Goal: Task Accomplishment & Management: Manage account settings

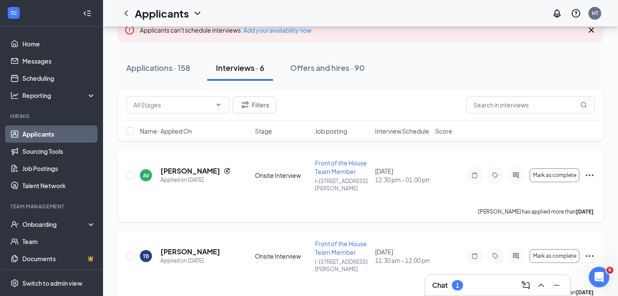
scroll to position [58, 0]
click at [459, 282] on div "1" at bounding box center [457, 285] width 3 height 7
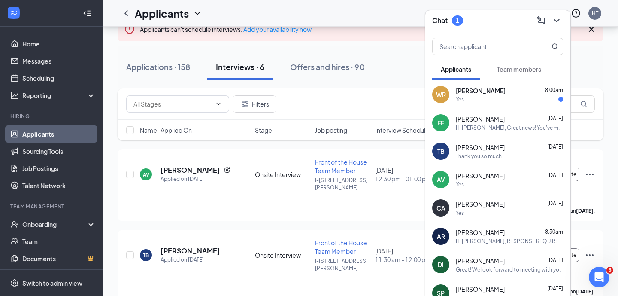
click at [506, 88] on span "[PERSON_NAME]" at bounding box center [481, 90] width 50 height 9
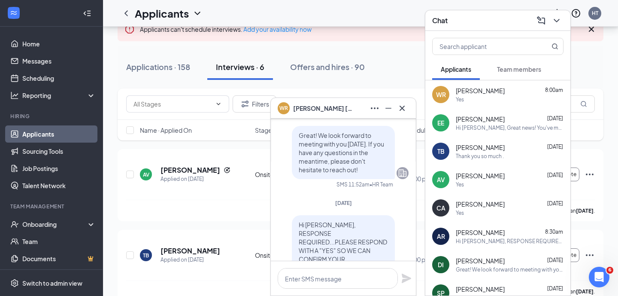
scroll to position [-261, 0]
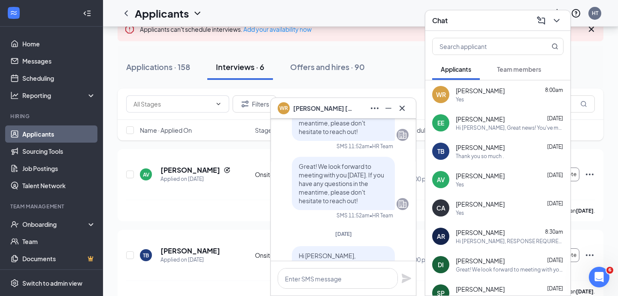
click at [404, 104] on icon "Cross" at bounding box center [402, 108] width 10 height 10
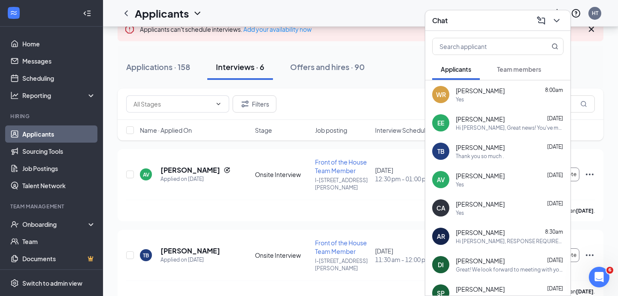
click at [540, 65] on span "Team members" at bounding box center [519, 69] width 44 height 8
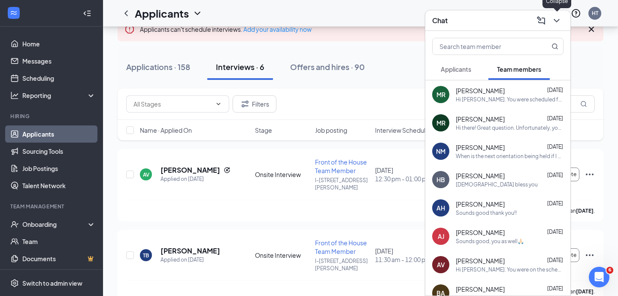
click at [556, 15] on icon "ChevronDown" at bounding box center [557, 20] width 10 height 10
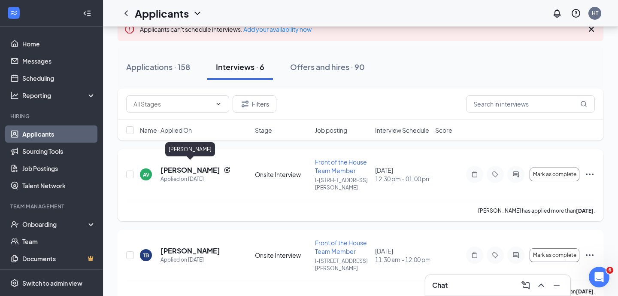
click at [182, 165] on h5 "[PERSON_NAME]" at bounding box center [191, 169] width 60 height 9
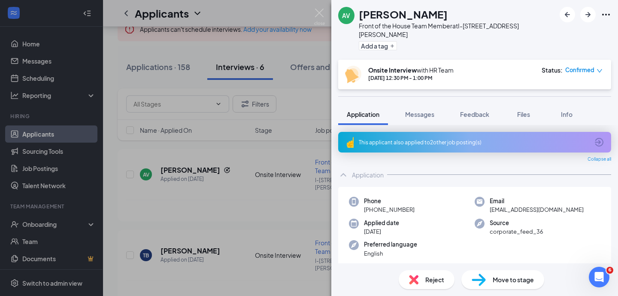
click at [314, 13] on div "AV Amethyst [PERSON_NAME] Front of the House Team Member at I-410 & [PERSON_NAM…" at bounding box center [309, 148] width 618 height 296
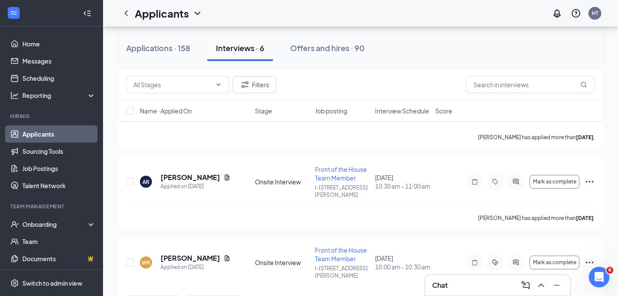
scroll to position [210, 0]
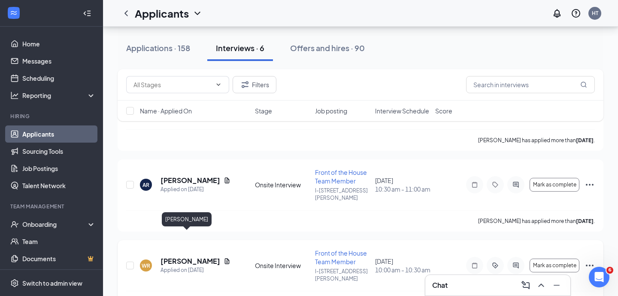
click at [178, 256] on h5 "[PERSON_NAME]" at bounding box center [191, 260] width 60 height 9
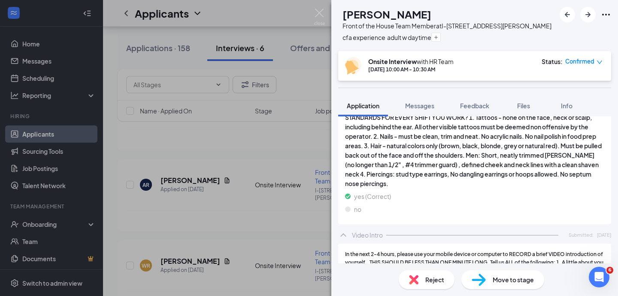
scroll to position [1621, 0]
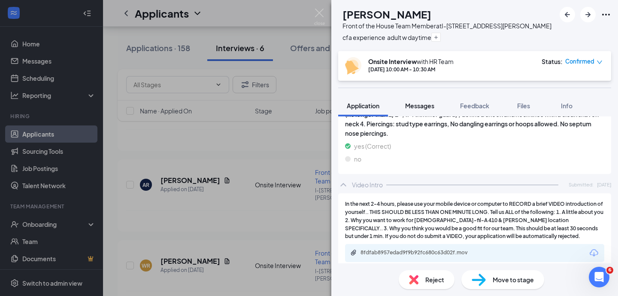
click at [416, 104] on span "Messages" at bounding box center [419, 106] width 29 height 8
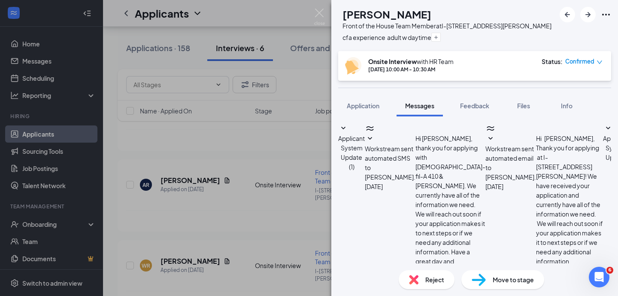
scroll to position [190, 0]
click at [319, 15] on img at bounding box center [319, 17] width 11 height 17
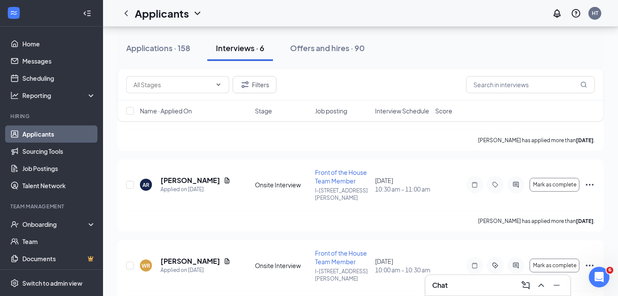
click at [449, 291] on div "Chat" at bounding box center [497, 285] width 131 height 14
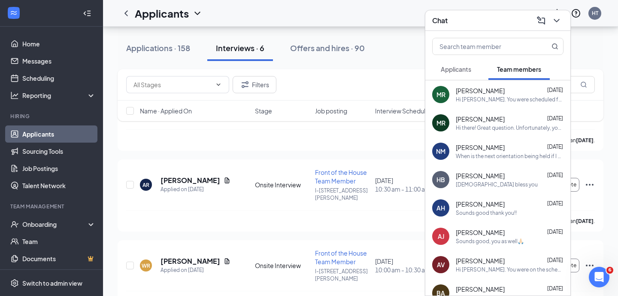
click at [286, 215] on div "AV [PERSON_NAME] Applied on [DATE] Onsite Interview Front of the House Team Mem…" at bounding box center [361, 238] width 486 height 480
click at [557, 21] on icon "ChevronDown" at bounding box center [557, 20] width 6 height 3
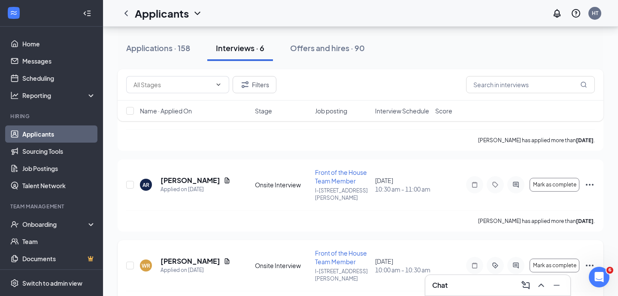
click at [513, 262] on icon "ActiveChat" at bounding box center [516, 265] width 10 height 7
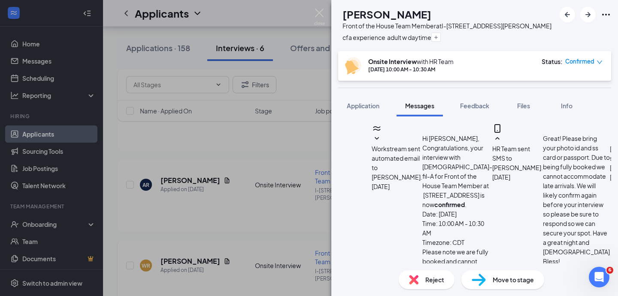
scroll to position [539, 0]
click at [320, 13] on img at bounding box center [319, 17] width 11 height 17
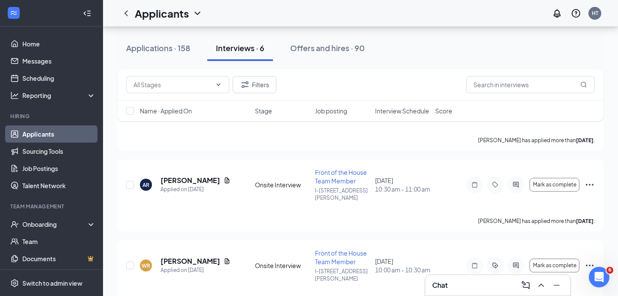
click at [449, 285] on div "Chat" at bounding box center [497, 285] width 131 height 14
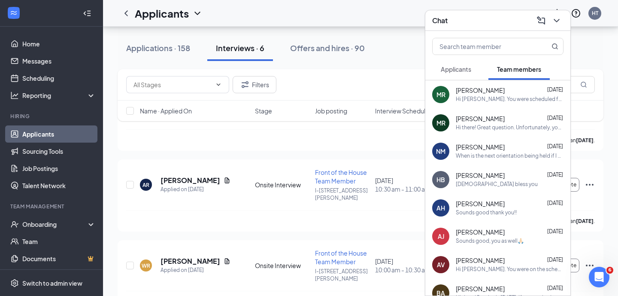
click at [456, 72] on span "Applicants" at bounding box center [456, 69] width 30 height 8
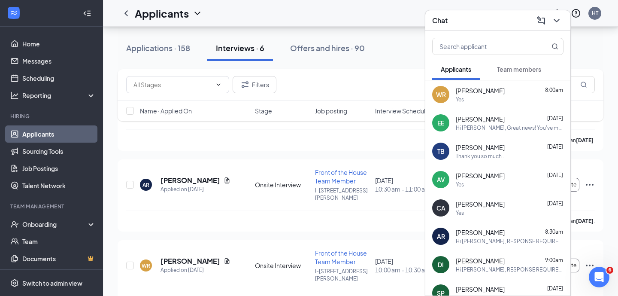
click at [482, 100] on div "Yes" at bounding box center [510, 99] width 108 height 7
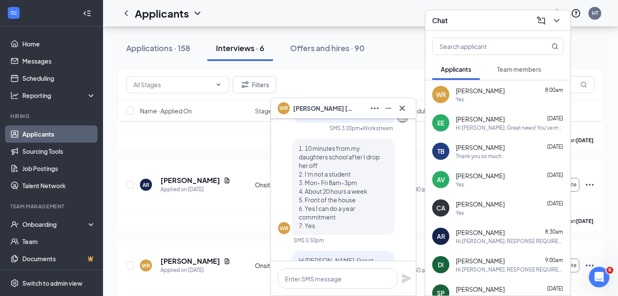
scroll to position [-1975, 0]
click at [398, 110] on icon "Cross" at bounding box center [402, 108] width 10 height 10
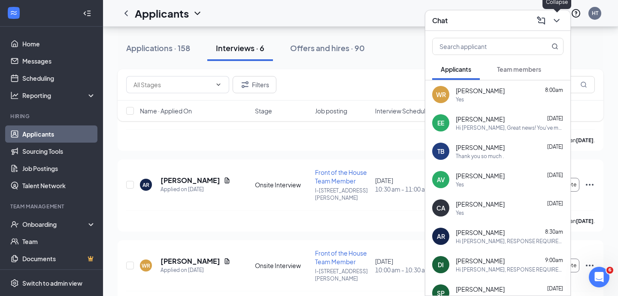
click at [558, 21] on icon "ChevronDown" at bounding box center [557, 20] width 10 height 10
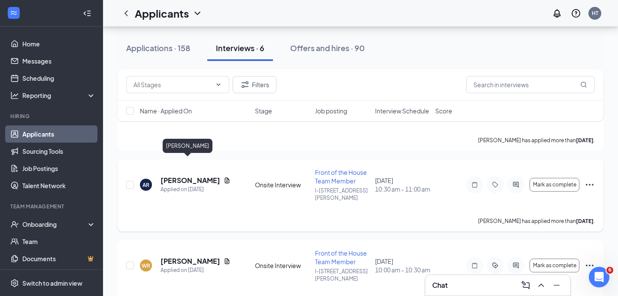
click at [191, 176] on h5 "[PERSON_NAME]" at bounding box center [191, 180] width 60 height 9
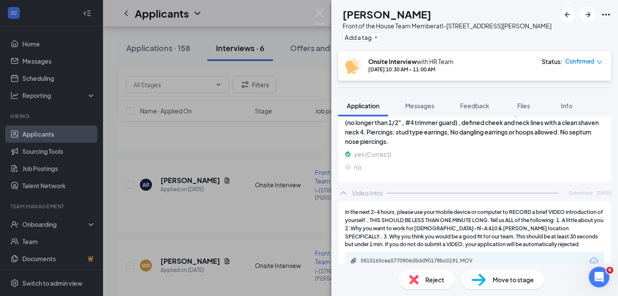
scroll to position [1687, 0]
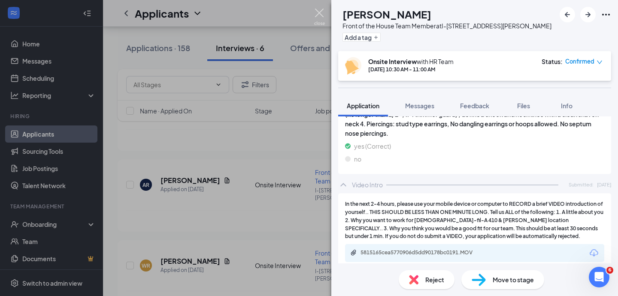
click at [321, 18] on img at bounding box center [319, 17] width 11 height 17
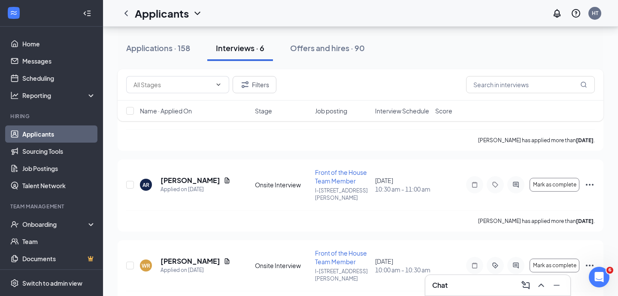
click at [474, 284] on div "Chat" at bounding box center [497, 285] width 131 height 14
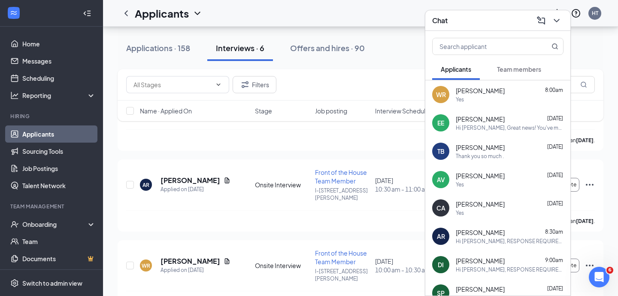
click at [488, 230] on span "[PERSON_NAME]" at bounding box center [480, 232] width 49 height 9
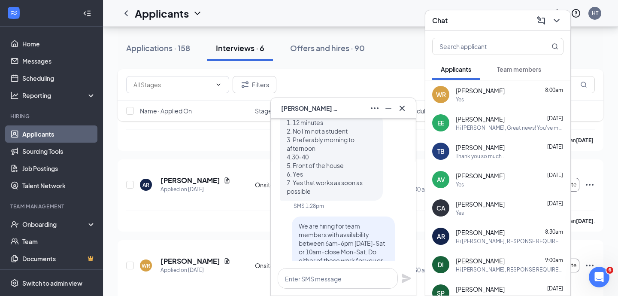
scroll to position [-1980, 0]
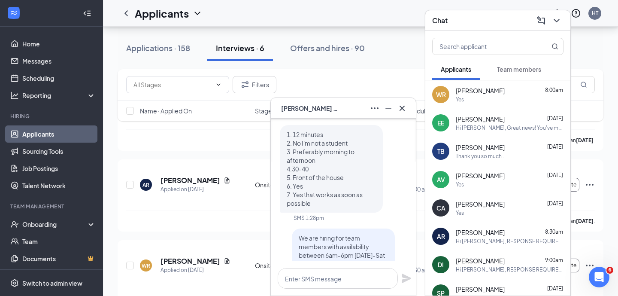
click at [343, 189] on p "1. 12 minutes 2. No I'm not a student 3. Preferably morning to afternoon 4.30-4…" at bounding box center [331, 168] width 89 height 77
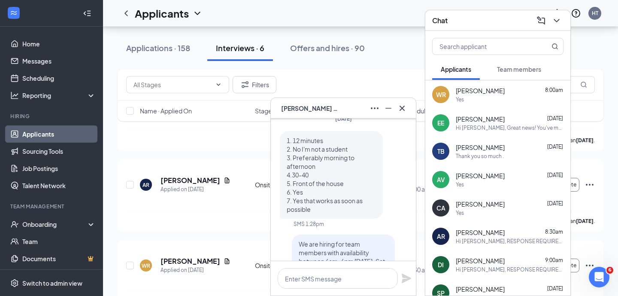
scroll to position [-1987, 0]
click at [404, 108] on icon "Cross" at bounding box center [402, 108] width 10 height 10
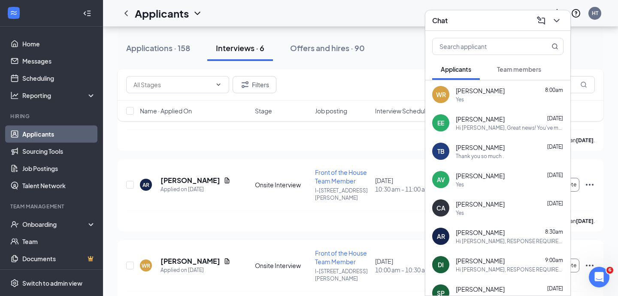
click at [489, 99] on div "Yes" at bounding box center [510, 99] width 108 height 7
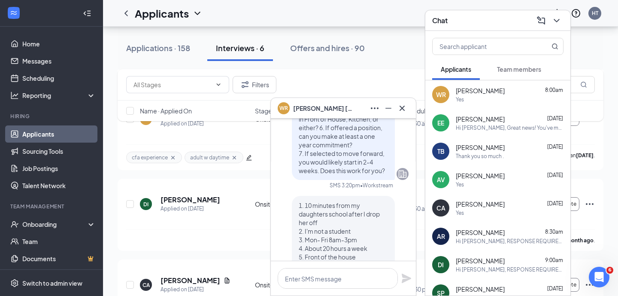
scroll to position [-2032, 0]
click at [400, 110] on icon "Cross" at bounding box center [402, 108] width 10 height 10
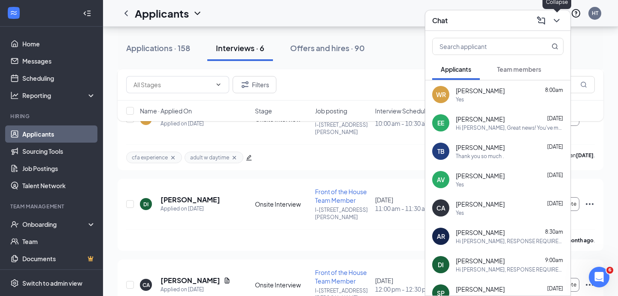
click at [557, 21] on icon "ChevronDown" at bounding box center [557, 20] width 6 height 3
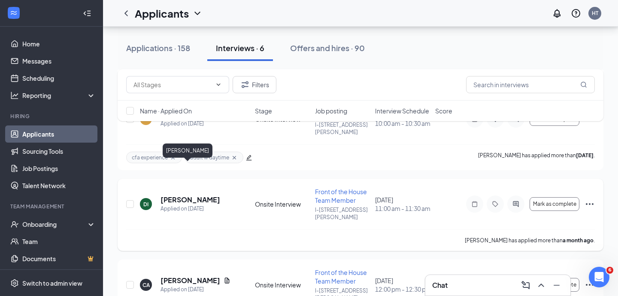
click at [184, 195] on h5 "[PERSON_NAME]" at bounding box center [191, 199] width 60 height 9
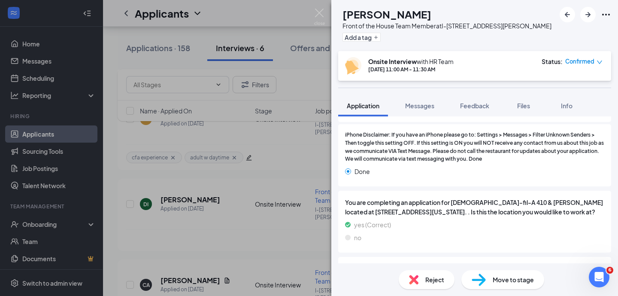
scroll to position [1122, 0]
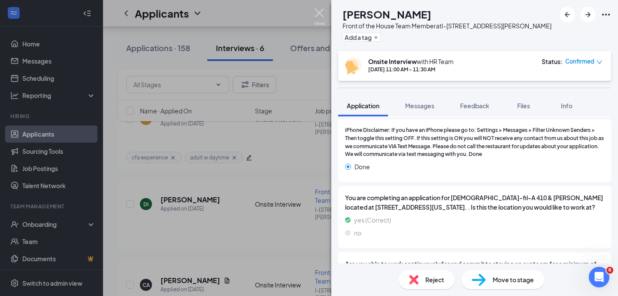
click at [316, 8] on div "DI [PERSON_NAME] Front of the House Team Member at I-[GEOGRAPHIC_DATA][PERSON_N…" at bounding box center [309, 148] width 618 height 296
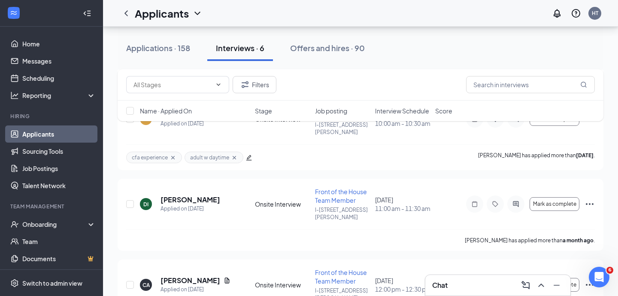
click at [466, 280] on div "Chat" at bounding box center [497, 285] width 131 height 14
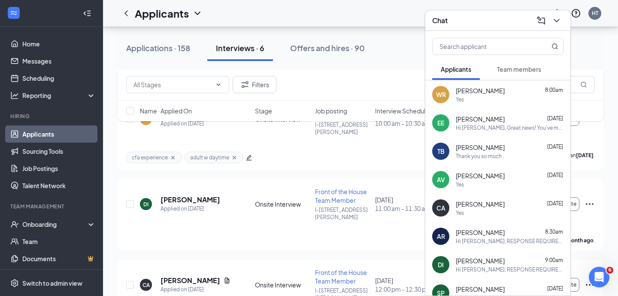
click at [476, 259] on span "[PERSON_NAME]" at bounding box center [480, 260] width 49 height 9
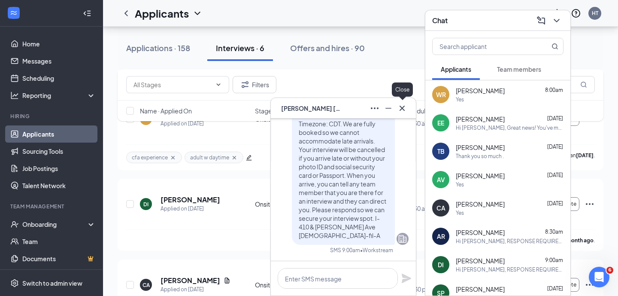
click at [401, 110] on icon "Cross" at bounding box center [402, 108] width 10 height 10
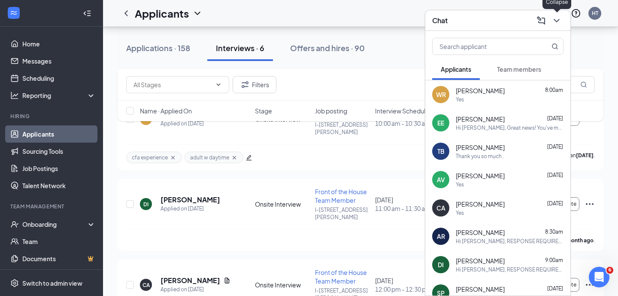
click at [554, 23] on icon "ChevronDown" at bounding box center [557, 20] width 10 height 10
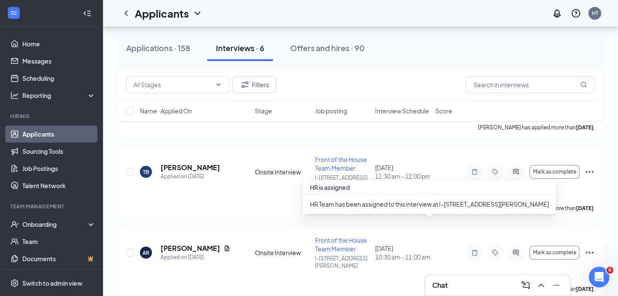
scroll to position [121, 0]
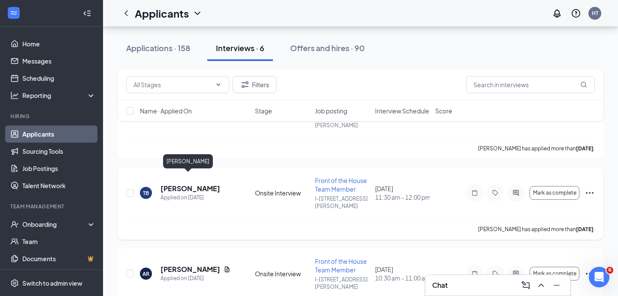
click at [182, 184] on h5 "[PERSON_NAME]" at bounding box center [191, 188] width 60 height 9
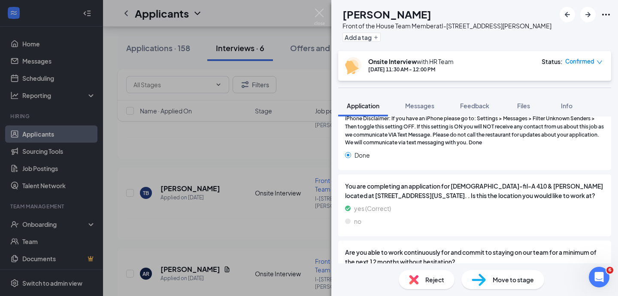
scroll to position [1217, 0]
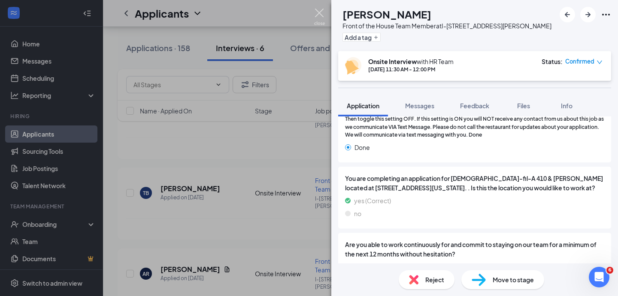
click at [319, 11] on img at bounding box center [319, 17] width 11 height 17
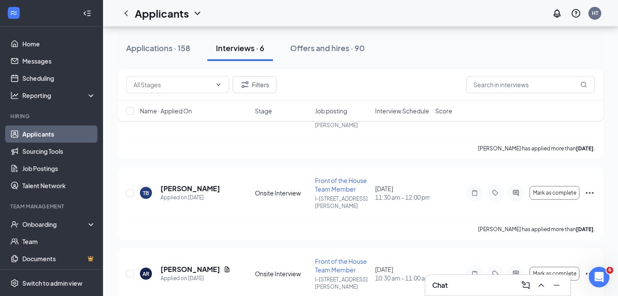
click at [442, 292] on div "Chat" at bounding box center [497, 285] width 145 height 21
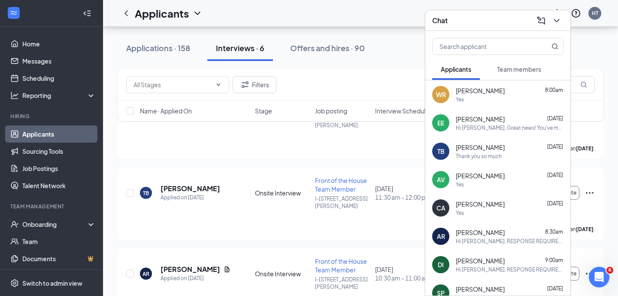
click at [485, 152] on div "Thank you so much ." at bounding box center [480, 155] width 48 height 7
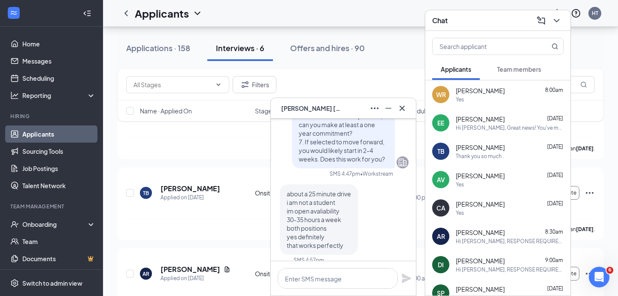
scroll to position [-1586, 0]
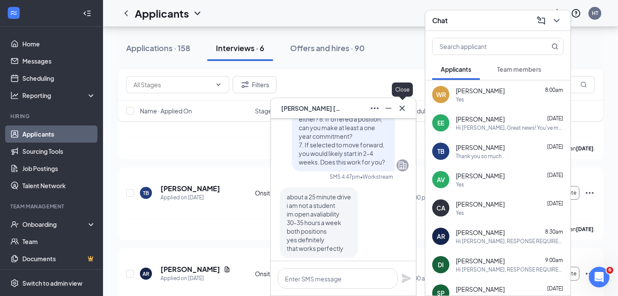
click at [402, 104] on icon "Cross" at bounding box center [402, 108] width 10 height 10
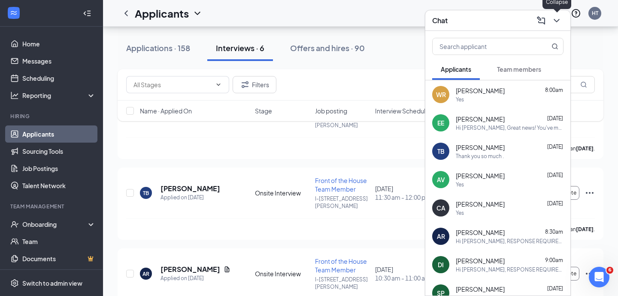
click at [558, 20] on icon "ChevronDown" at bounding box center [557, 20] width 6 height 3
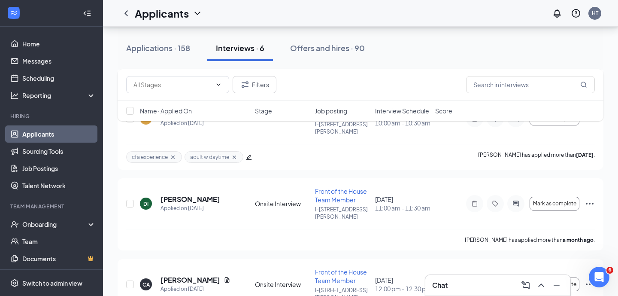
scroll to position [355, 0]
click at [189, 276] on h5 "[PERSON_NAME]" at bounding box center [191, 280] width 60 height 9
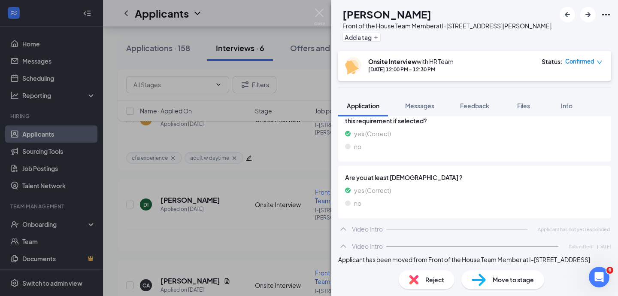
scroll to position [1659, 0]
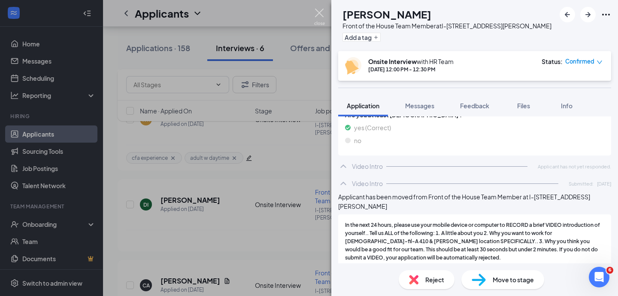
drag, startPoint x: 318, startPoint y: 12, endPoint x: 319, endPoint y: 17, distance: 4.4
click at [318, 12] on img at bounding box center [319, 17] width 11 height 17
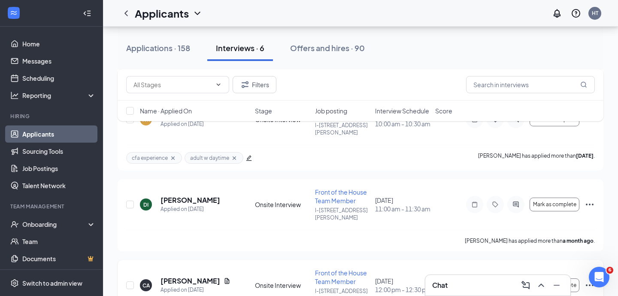
click at [510, 276] on div at bounding box center [515, 284] width 17 height 17
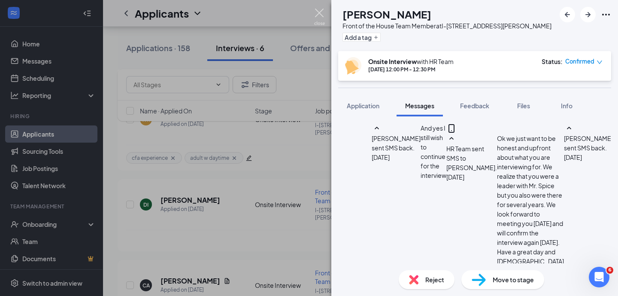
scroll to position [595, 0]
click at [319, 17] on img at bounding box center [319, 17] width 11 height 17
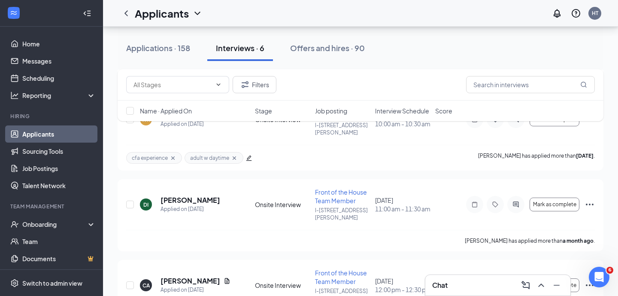
click at [471, 288] on div "Chat" at bounding box center [497, 285] width 131 height 14
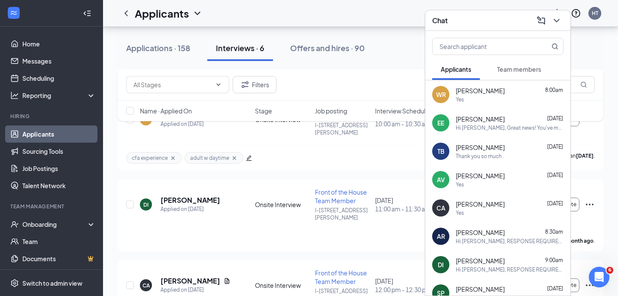
click at [486, 207] on span "[PERSON_NAME]" at bounding box center [480, 204] width 49 height 9
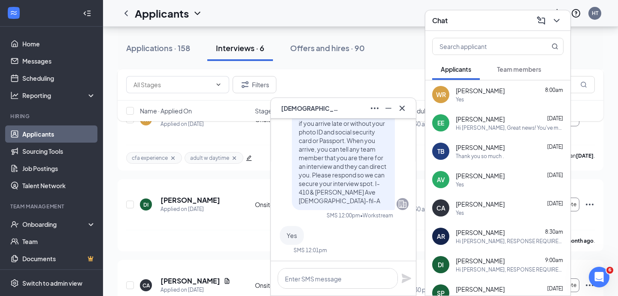
scroll to position [358, 0]
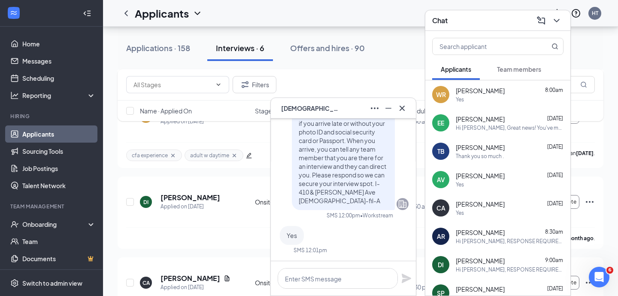
click at [401, 109] on icon "Cross" at bounding box center [402, 108] width 10 height 10
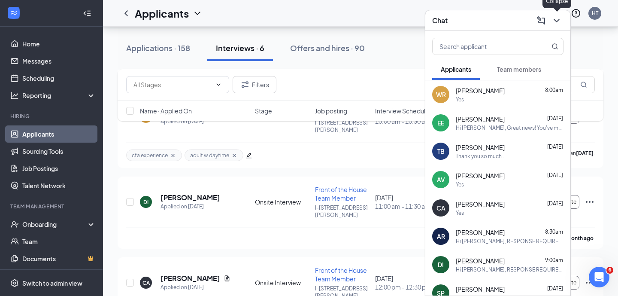
click at [557, 17] on icon "ChevronDown" at bounding box center [557, 20] width 10 height 10
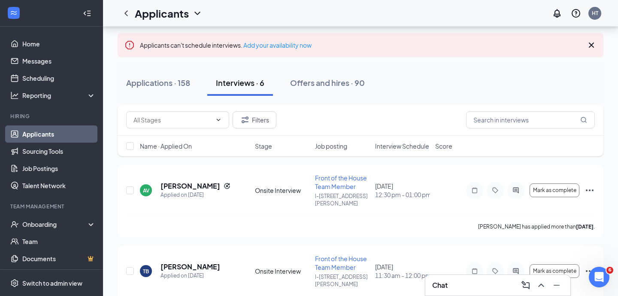
scroll to position [33, 0]
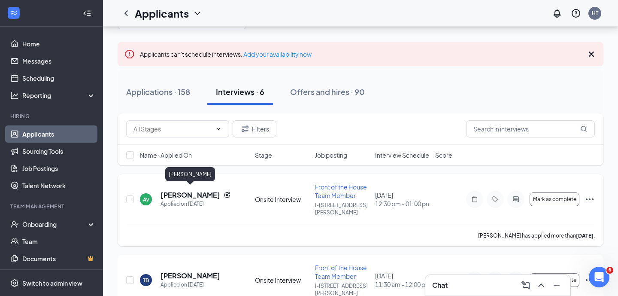
click at [180, 194] on h5 "[PERSON_NAME]" at bounding box center [191, 194] width 60 height 9
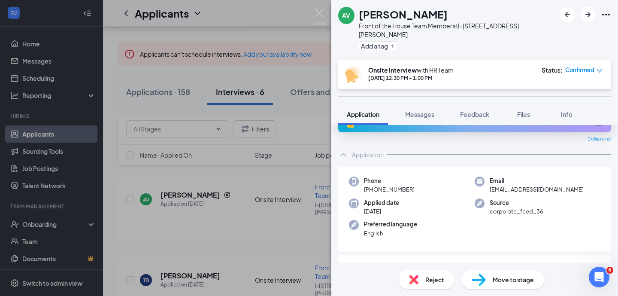
scroll to position [3, 0]
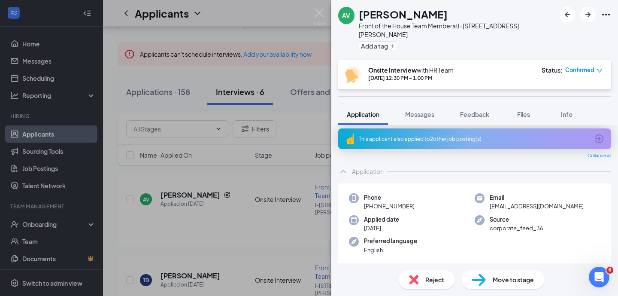
click at [604, 134] on icon "ArrowCircle" at bounding box center [599, 139] width 10 height 10
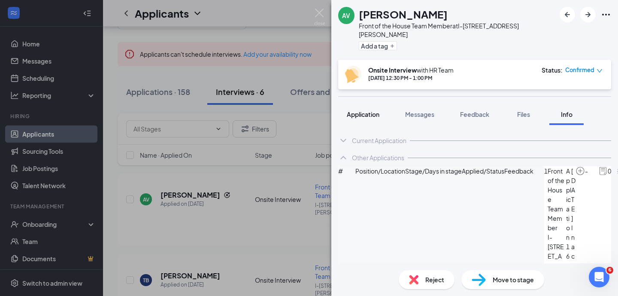
click at [375, 110] on span "Application" at bounding box center [363, 114] width 33 height 8
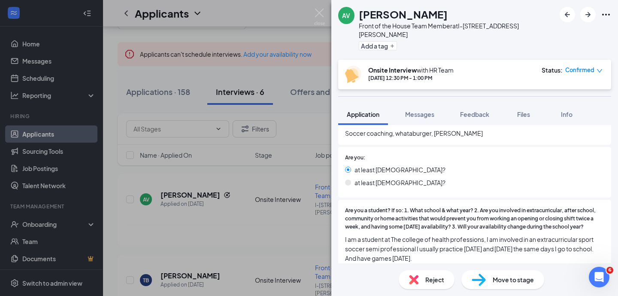
scroll to position [273, 0]
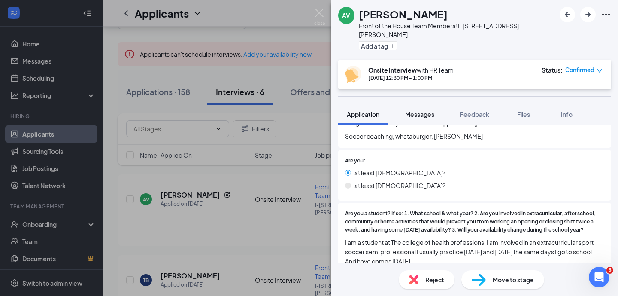
click at [416, 110] on span "Messages" at bounding box center [419, 114] width 29 height 8
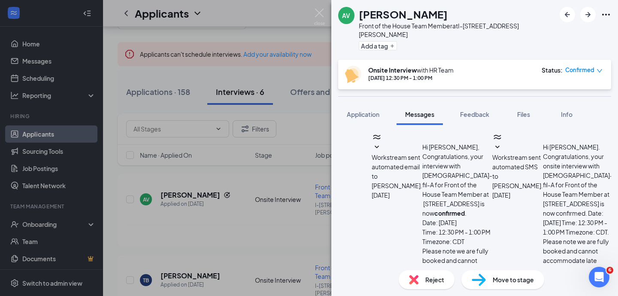
scroll to position [535, 0]
click at [319, 13] on img at bounding box center [319, 17] width 11 height 17
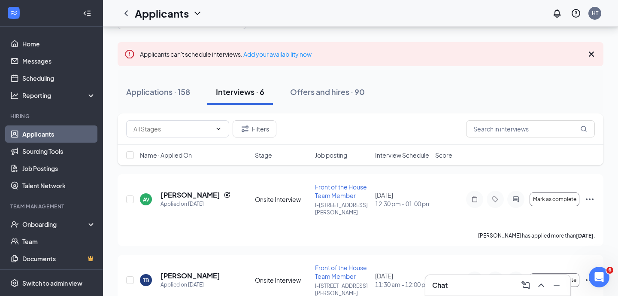
click at [439, 281] on h3 "Chat" at bounding box center [439, 284] width 15 height 9
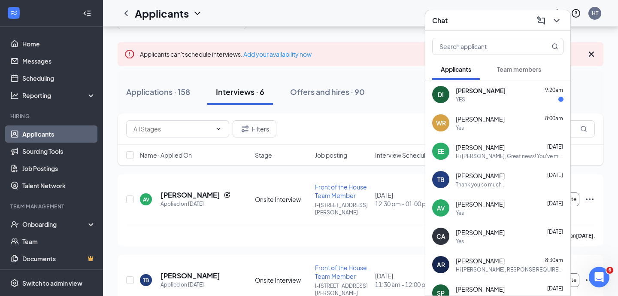
click at [491, 211] on div "Yes" at bounding box center [510, 212] width 108 height 7
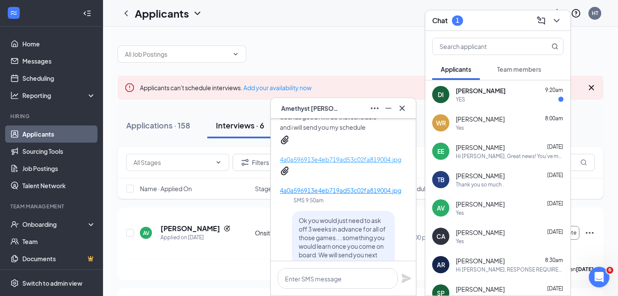
scroll to position [-1836, 0]
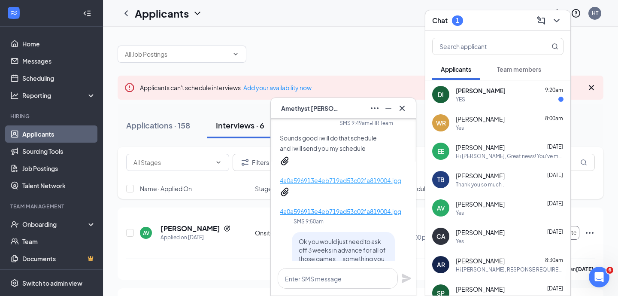
click at [340, 176] on p "4a0a596913e4eb719ad53c02fa819004.jpg" at bounding box center [341, 180] width 122 height 9
click at [326, 207] on p "4a0a596913e4eb719ad53c02fa819004.jpg" at bounding box center [341, 211] width 122 height 9
